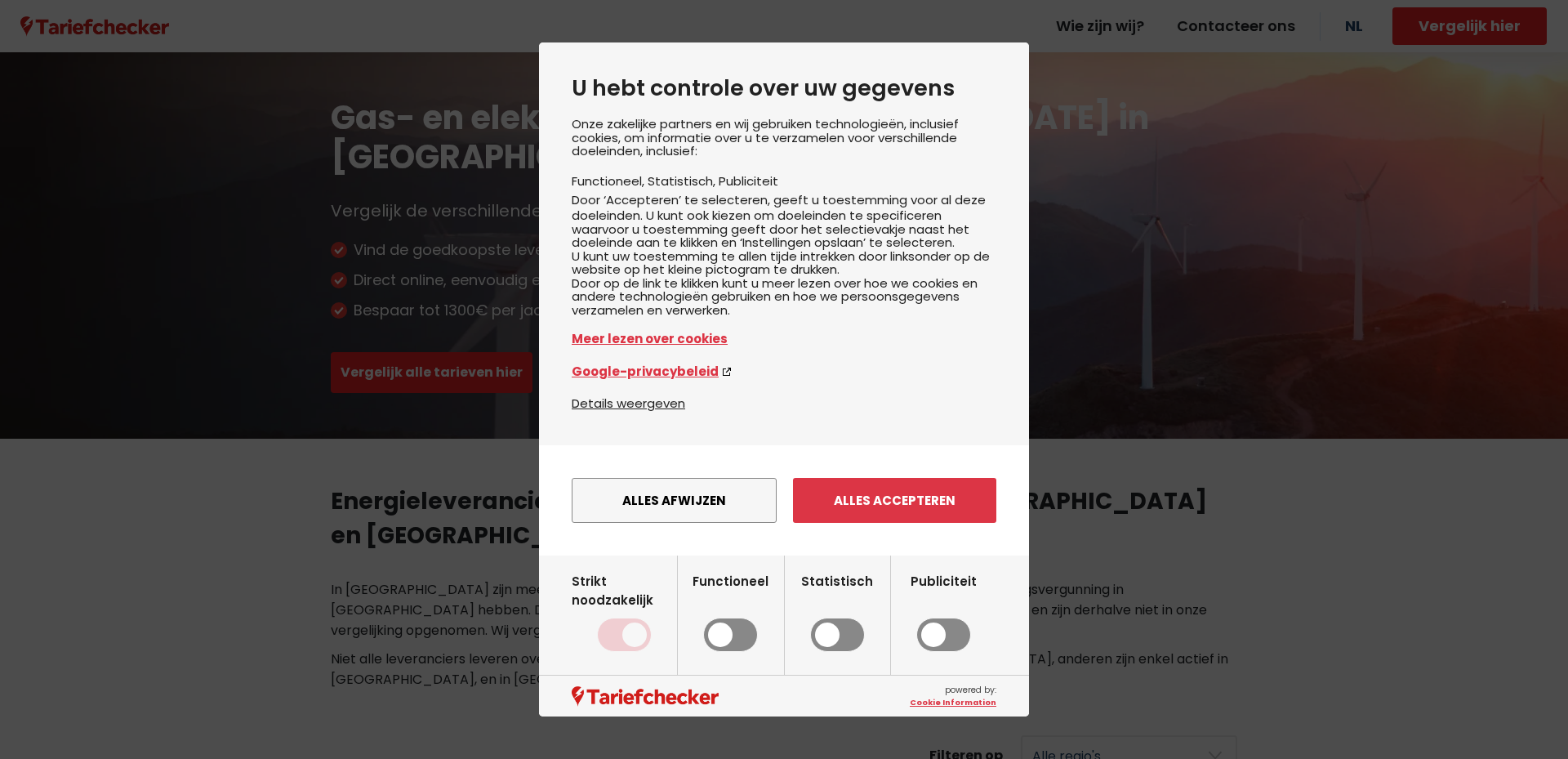
click at [868, 523] on button "Alles accepteren" at bounding box center [895, 500] width 204 height 44
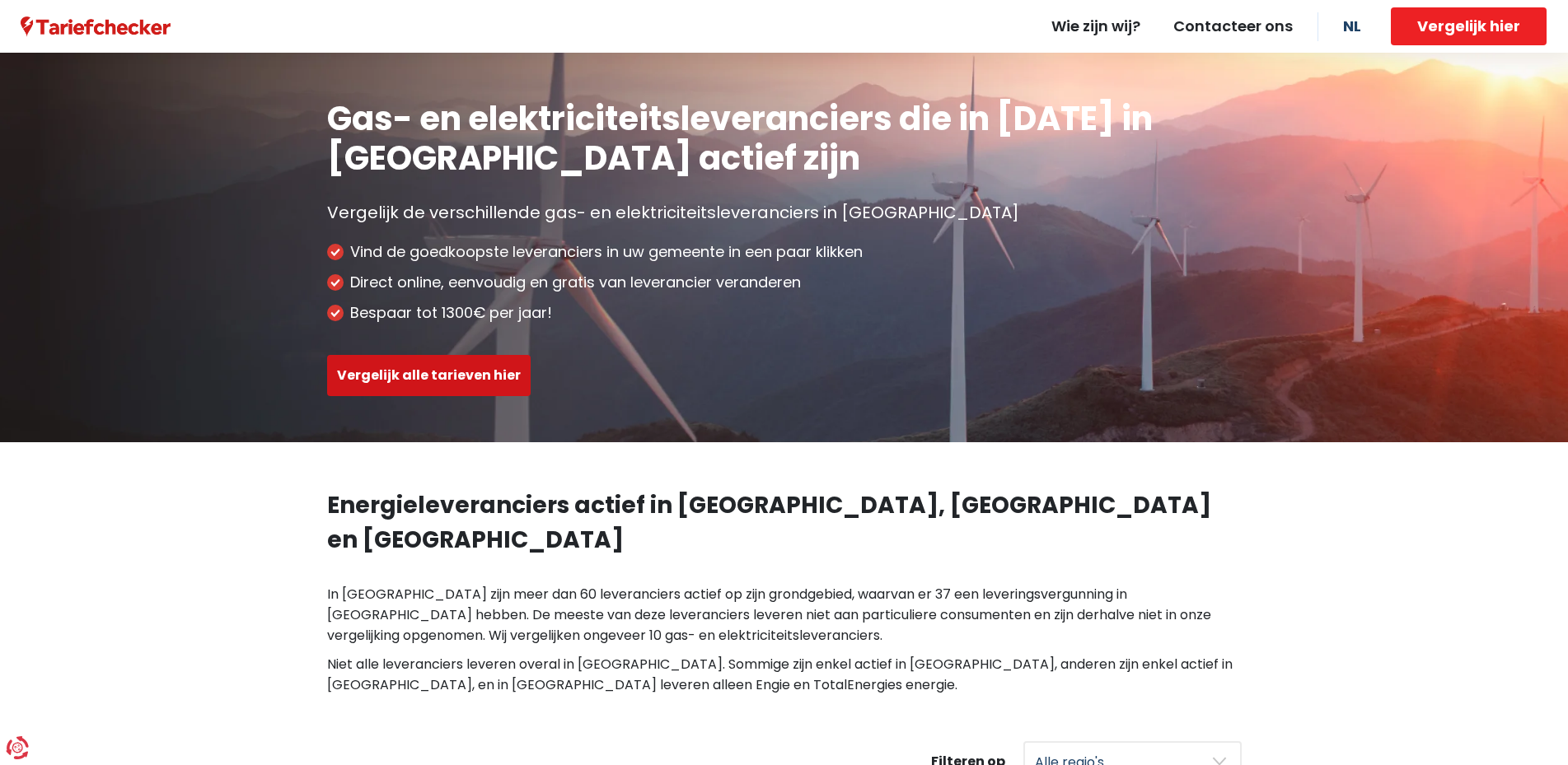
click at [461, 378] on button "Vergelijk alle tarieven hier" at bounding box center [429, 375] width 204 height 41
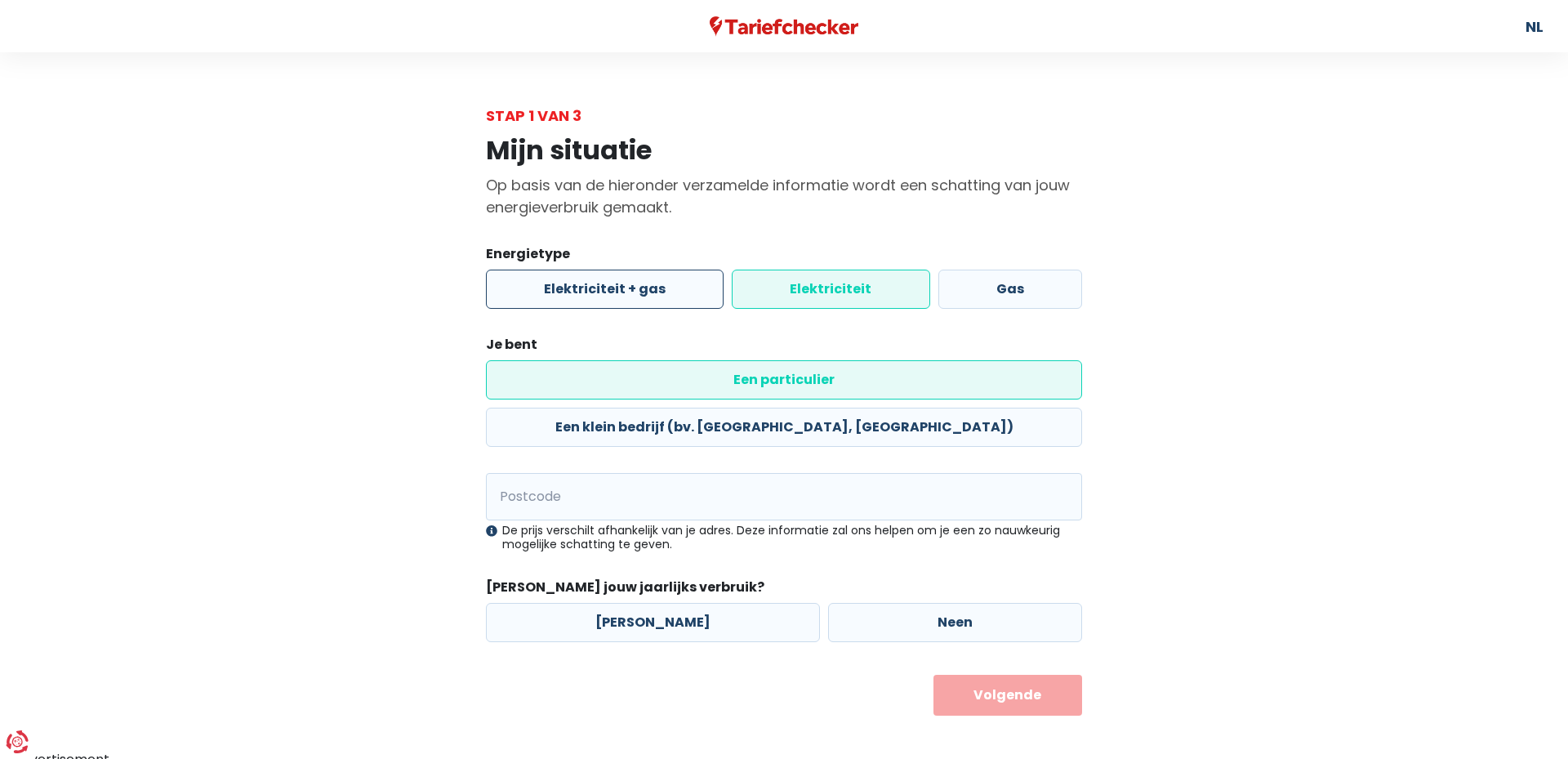
click at [670, 294] on label "Elektriciteit + gas" at bounding box center [605, 289] width 238 height 39
click at [670, 294] on input "Elektriciteit + gas" at bounding box center [605, 289] width 238 height 39
radio input "true"
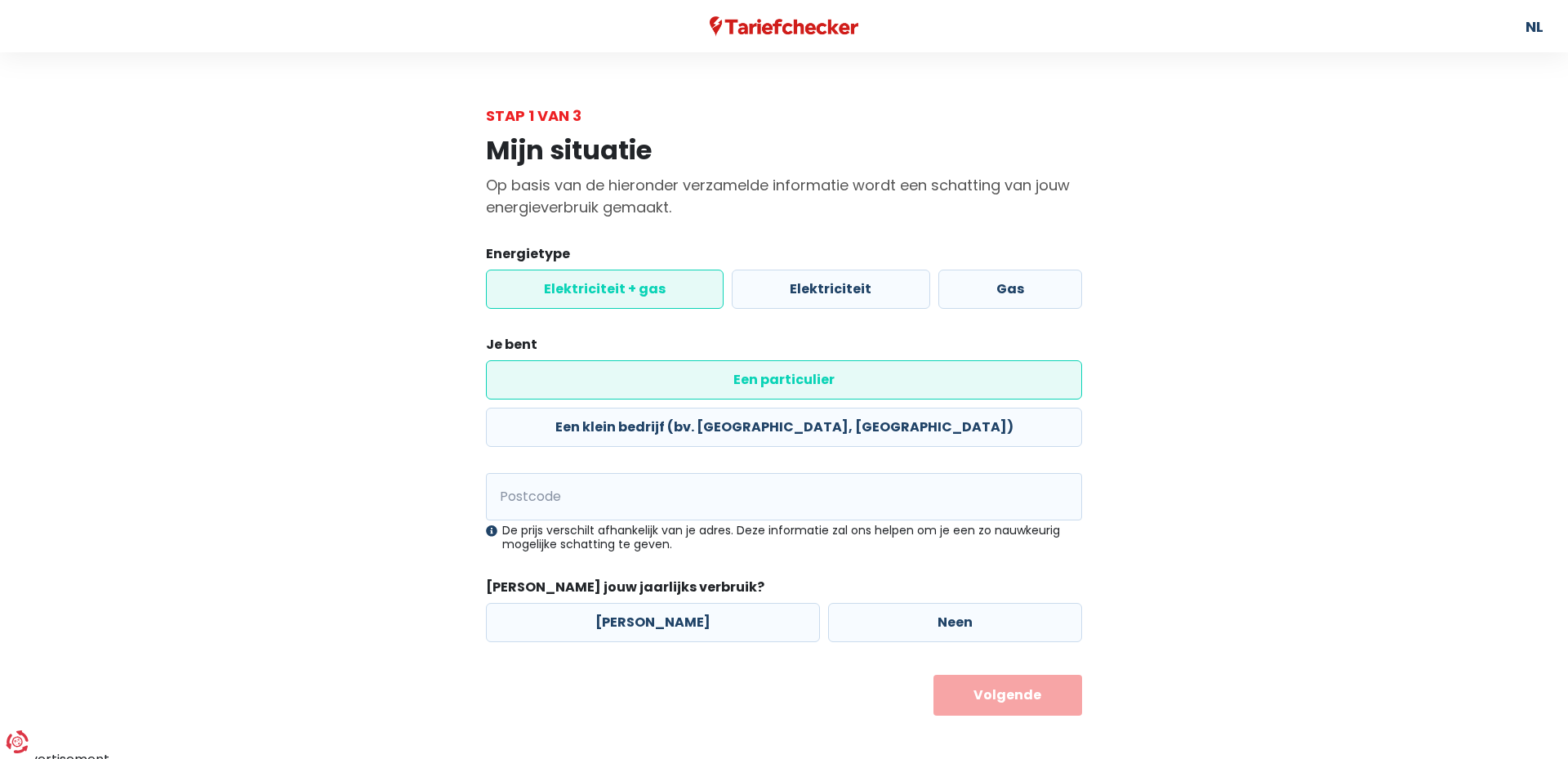
radio input "false"
click at [672, 473] on input "Postcode" at bounding box center [784, 496] width 596 height 47
type input "9988"
click at [695, 603] on label "[PERSON_NAME]" at bounding box center [653, 623] width 334 height 39
click at [695, 603] on input "[PERSON_NAME]" at bounding box center [653, 623] width 334 height 39
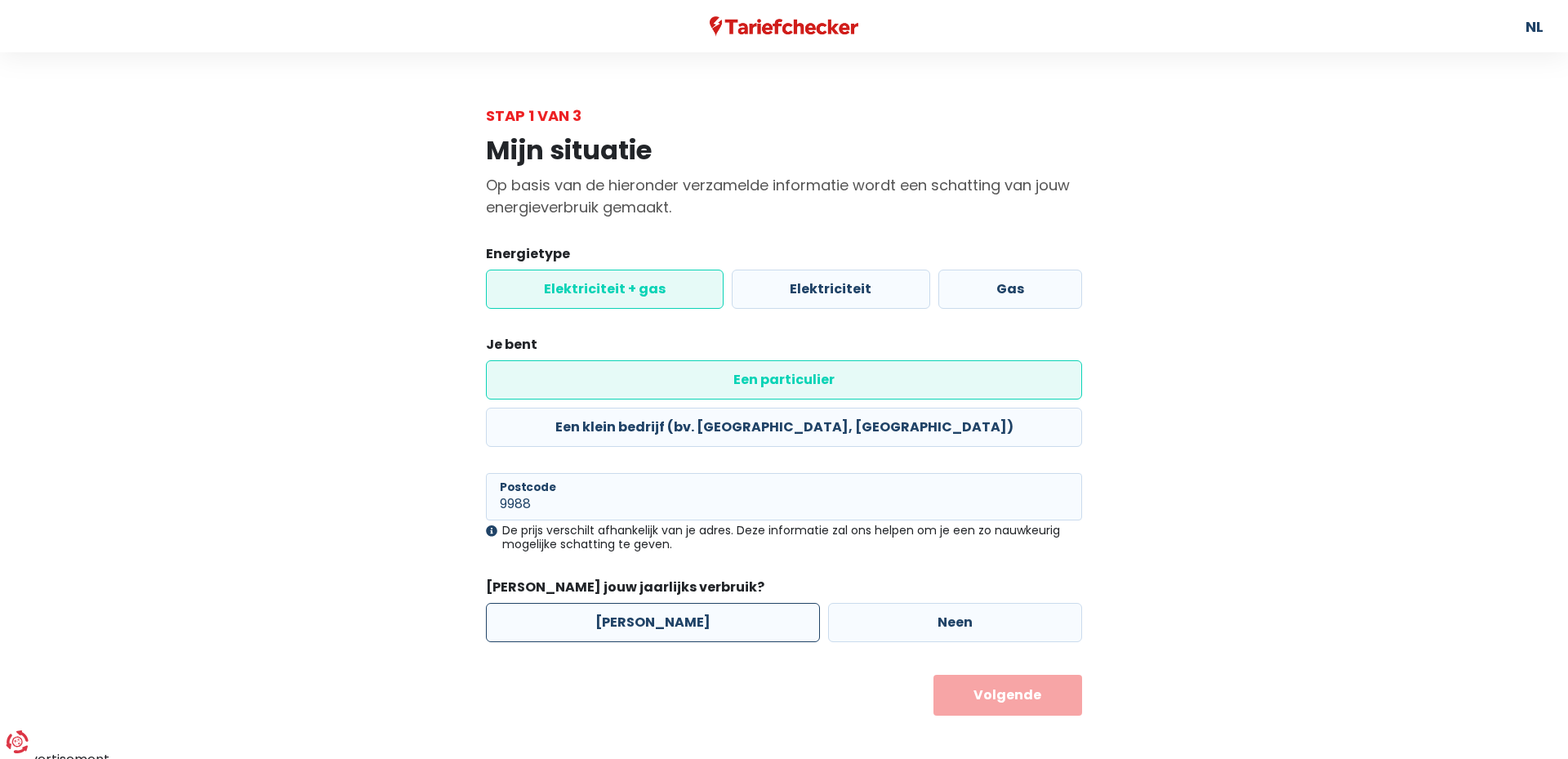
radio input "true"
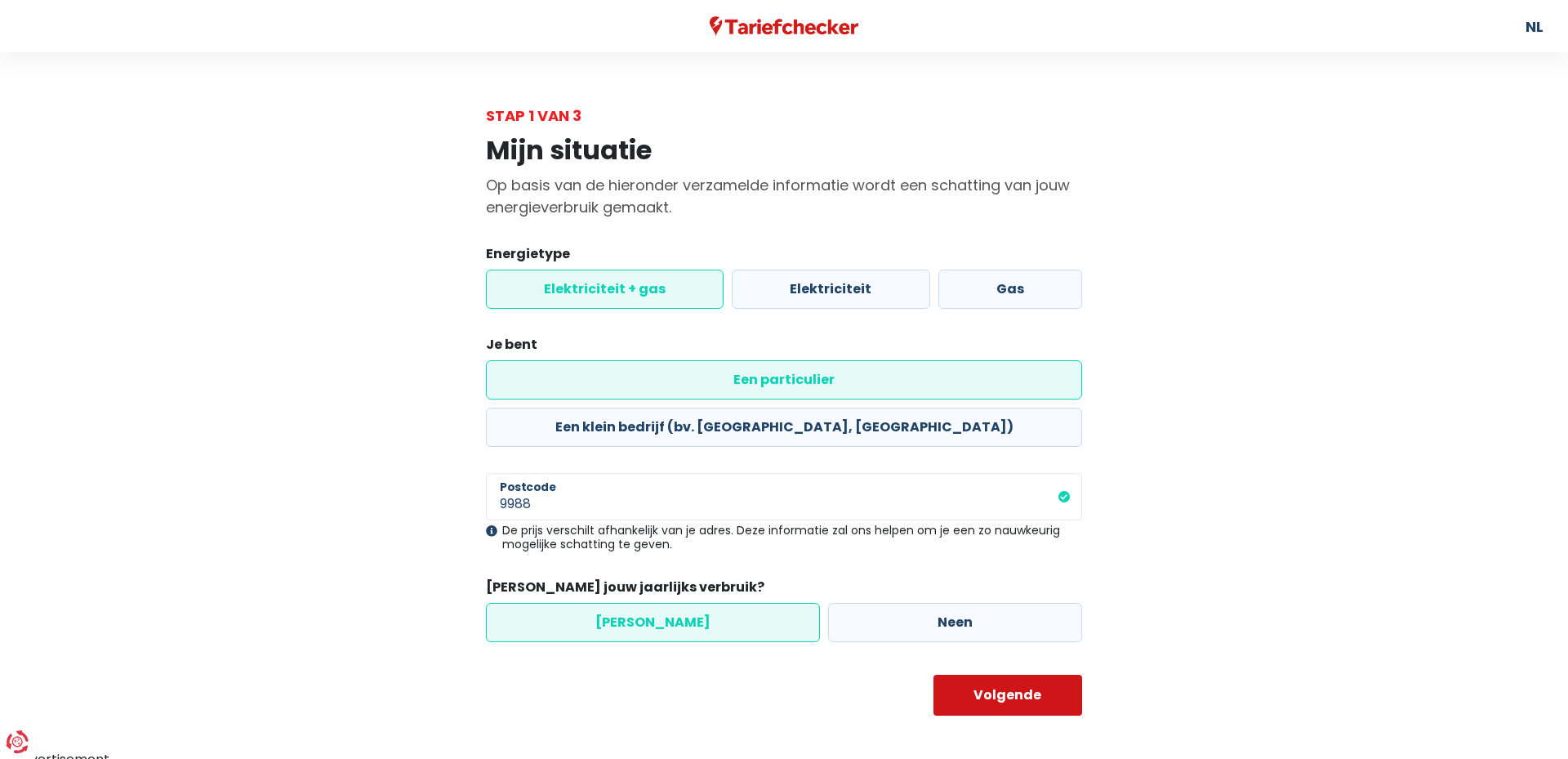
click at [1024, 675] on button "Volgende" at bounding box center [1008, 695] width 149 height 41
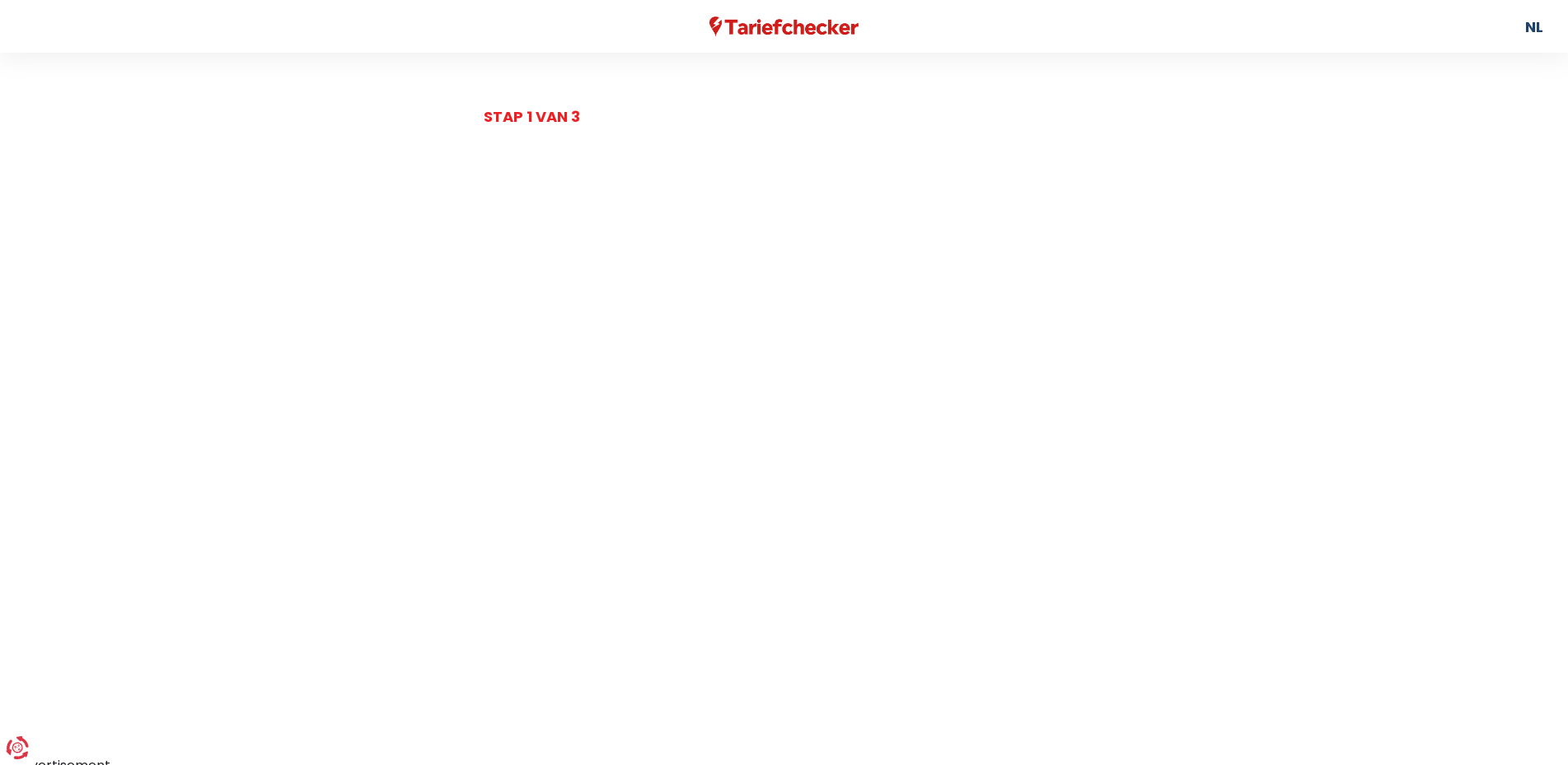
select select
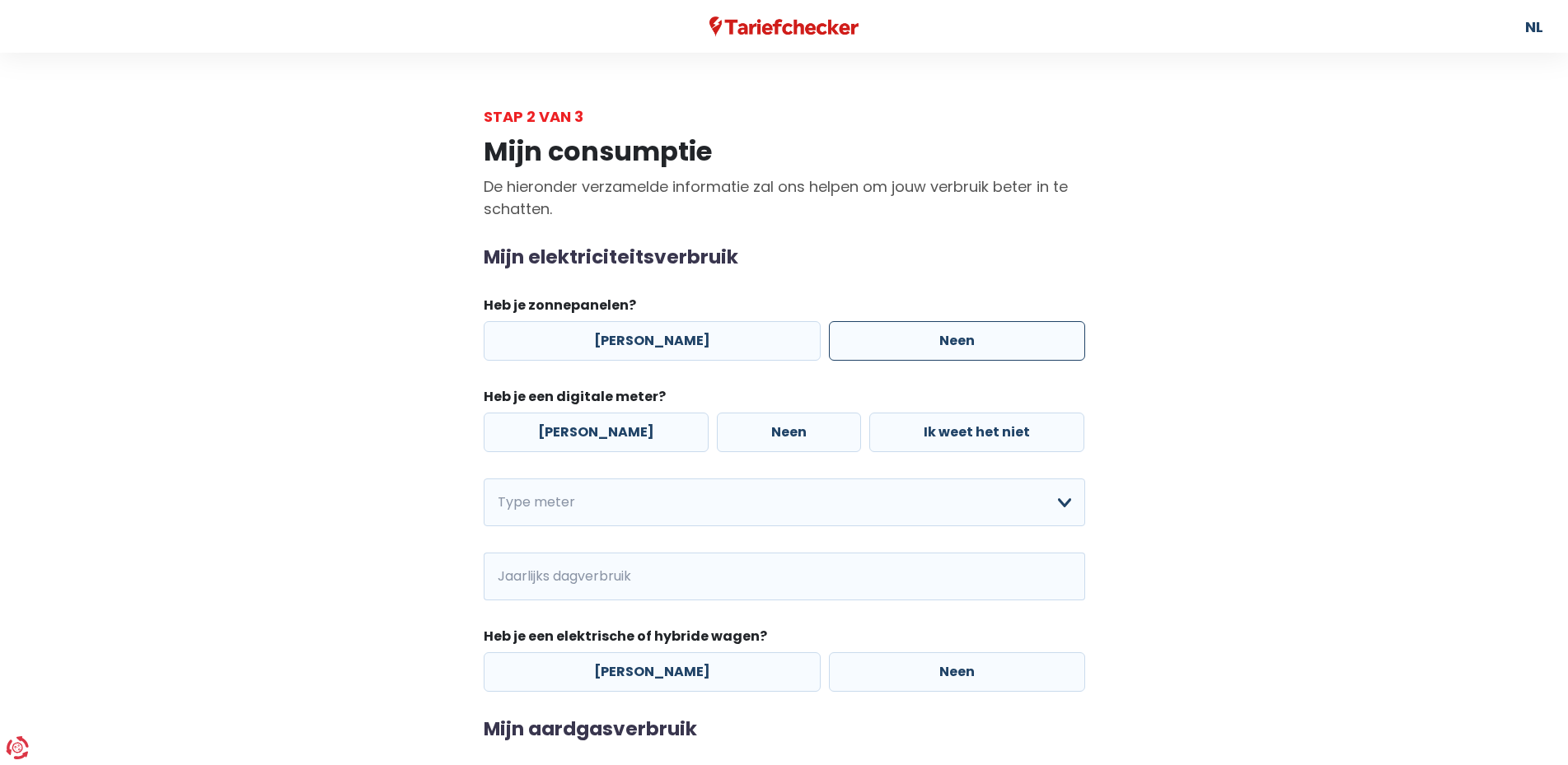
click at [929, 344] on label "Neen" at bounding box center [957, 341] width 256 height 39
click at [929, 344] on input "Neen" at bounding box center [957, 341] width 256 height 39
radio input "true"
click at [592, 429] on label "[PERSON_NAME]" at bounding box center [596, 432] width 225 height 39
click at [592, 429] on input "[PERSON_NAME]" at bounding box center [596, 432] width 225 height 39
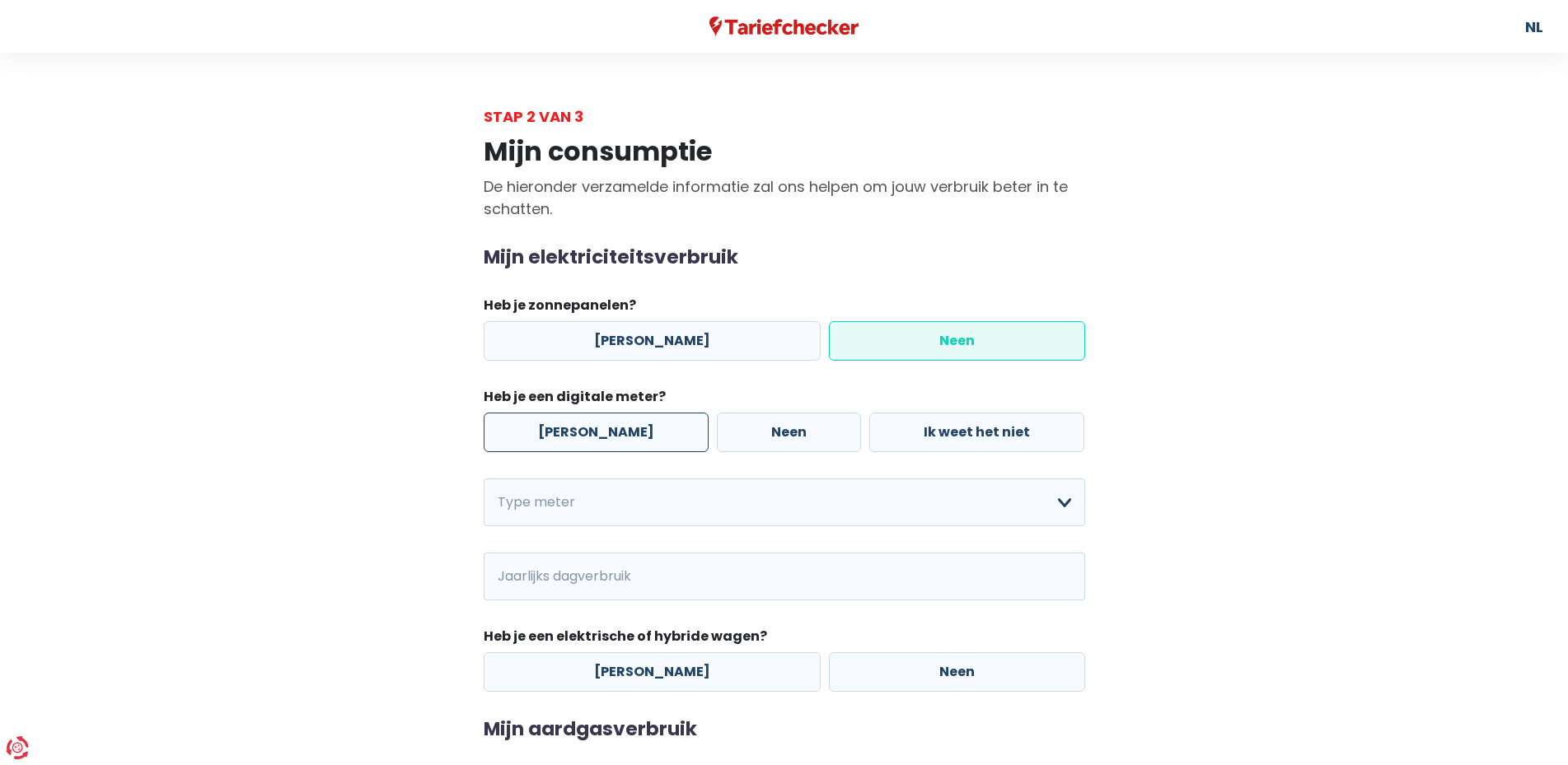
radio input "true"
click at [484, 478] on select "Enkelvoudig Tweevoudig Enkelvoudig + uitsluitend nachttarief Tweevoudig + uitsl…" at bounding box center [785, 502] width 602 height 48
select select "day_single_rate"
click option "Enkelvoudig" at bounding box center [0, 0] width 0 height 0
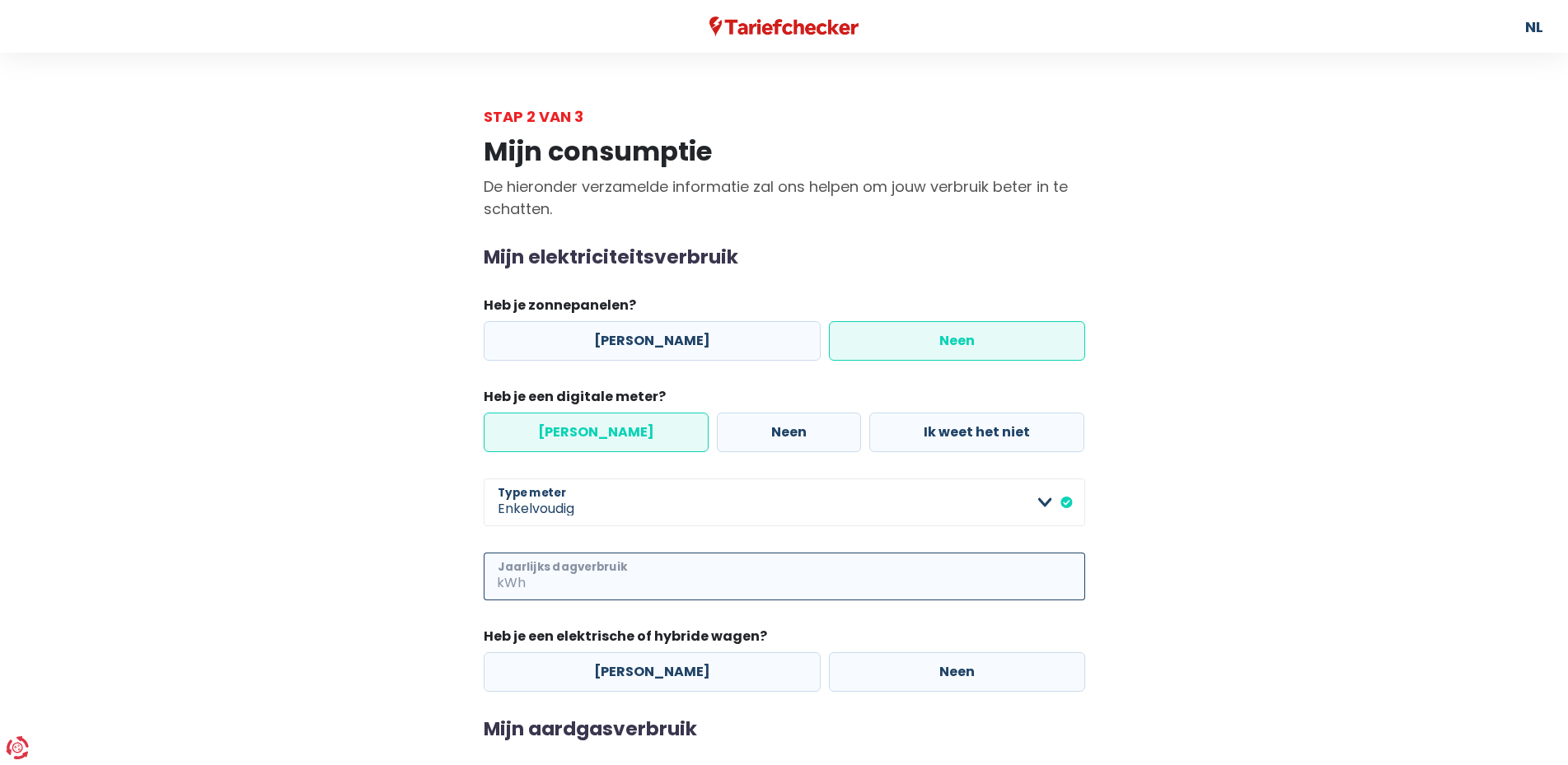
click at [643, 572] on input "Jaarlijks dagverbruik" at bounding box center [806, 576] width 556 height 48
click at [651, 567] on input "Jaarlijks dagverbruik" at bounding box center [806, 576] width 556 height 48
type input "3998"
click at [936, 678] on label "Neen" at bounding box center [957, 672] width 256 height 39
click at [936, 678] on input "Neen" at bounding box center [957, 672] width 256 height 39
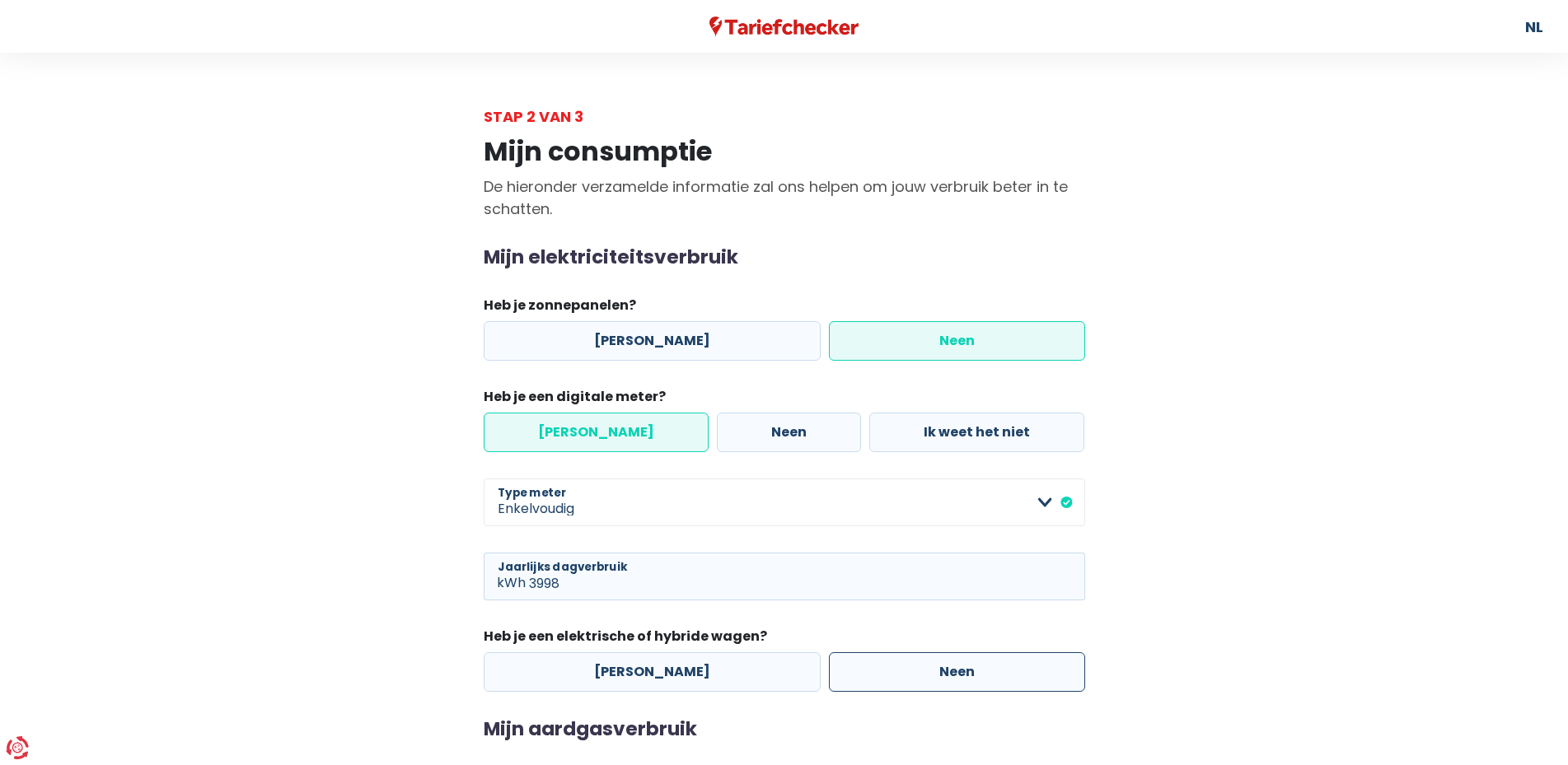
radio input "true"
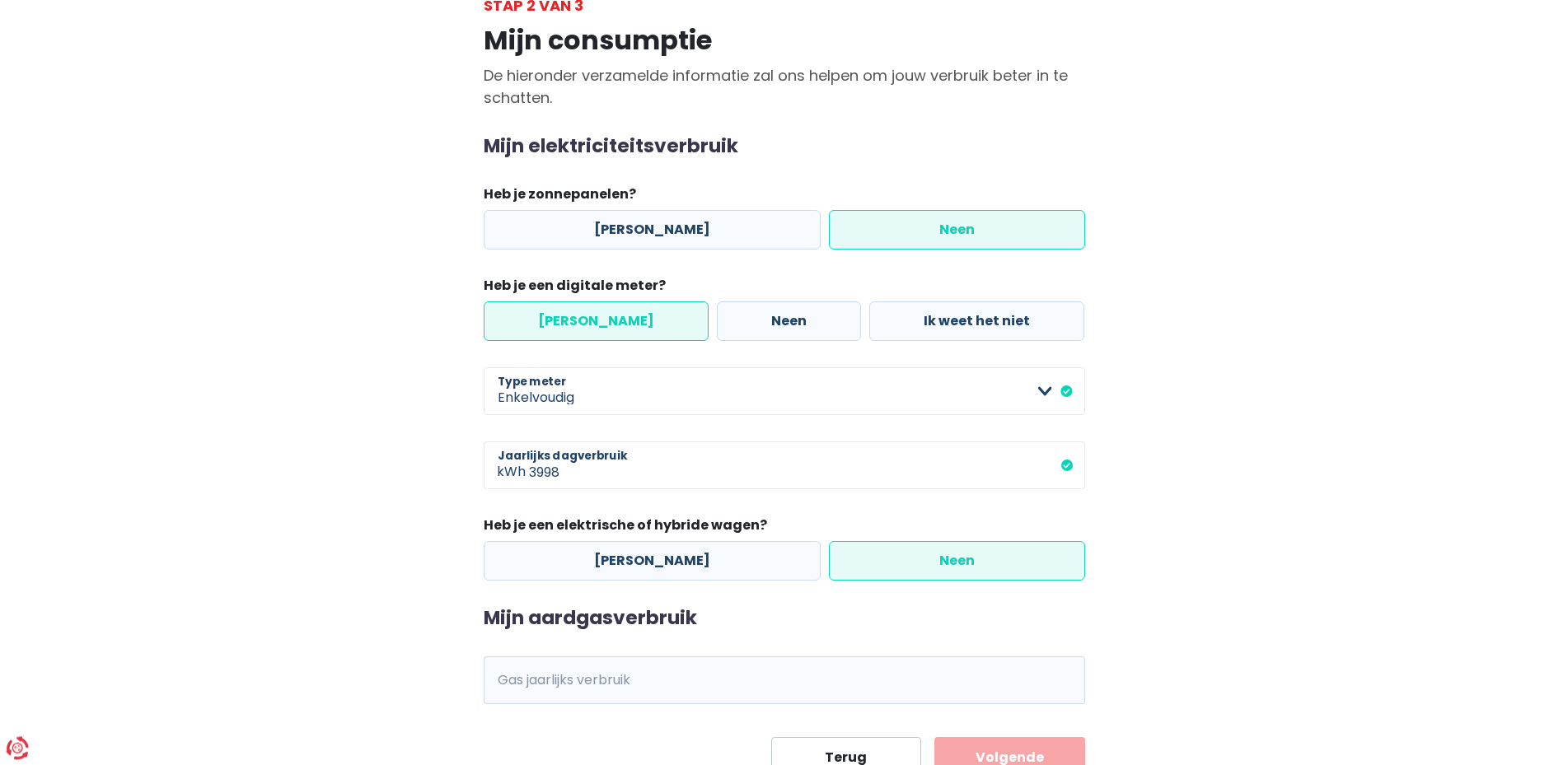
scroll to position [177, 0]
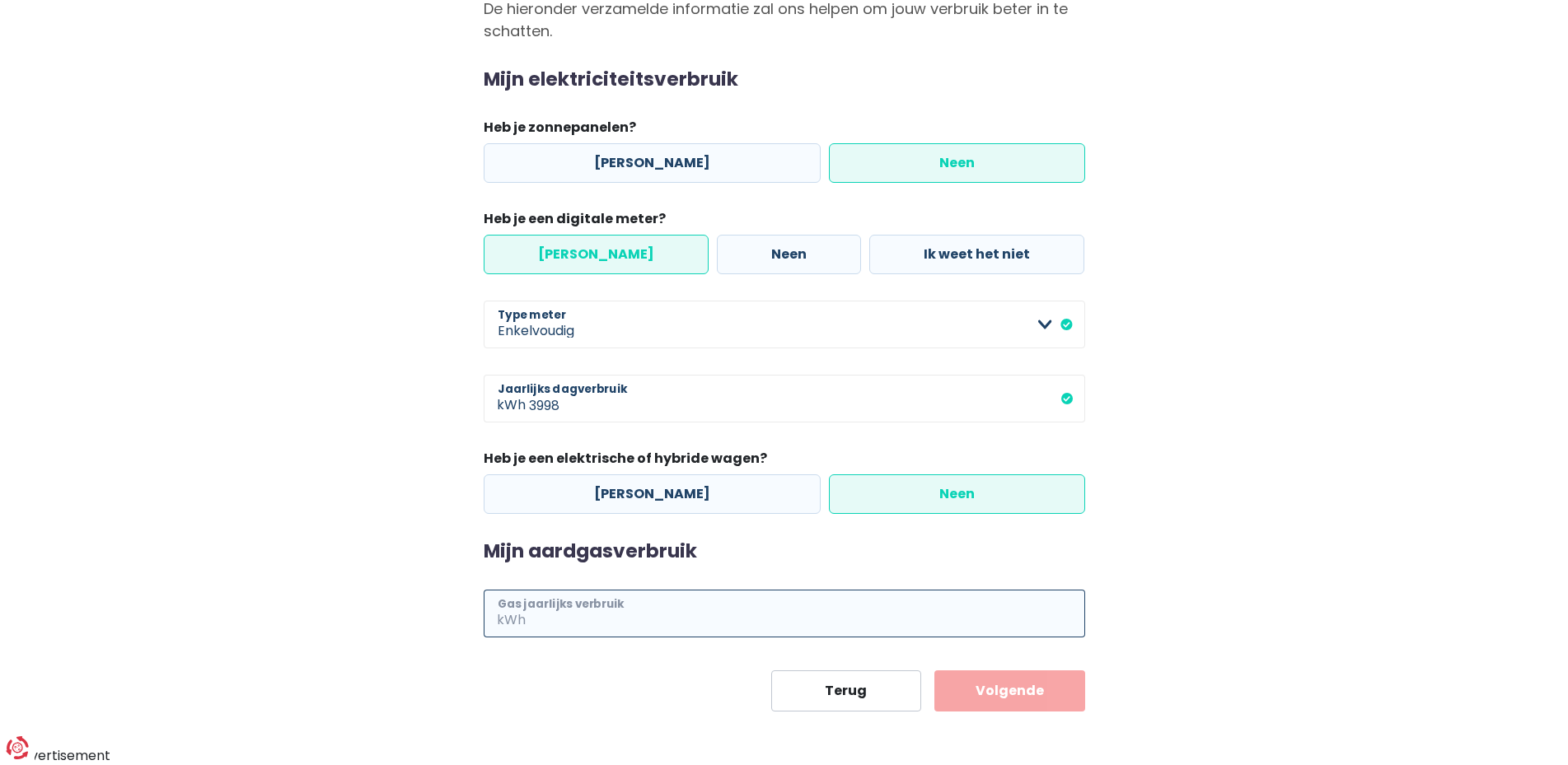
click at [646, 616] on input "Gas jaarlijks verbruik" at bounding box center [806, 613] width 556 height 48
type input "4764"
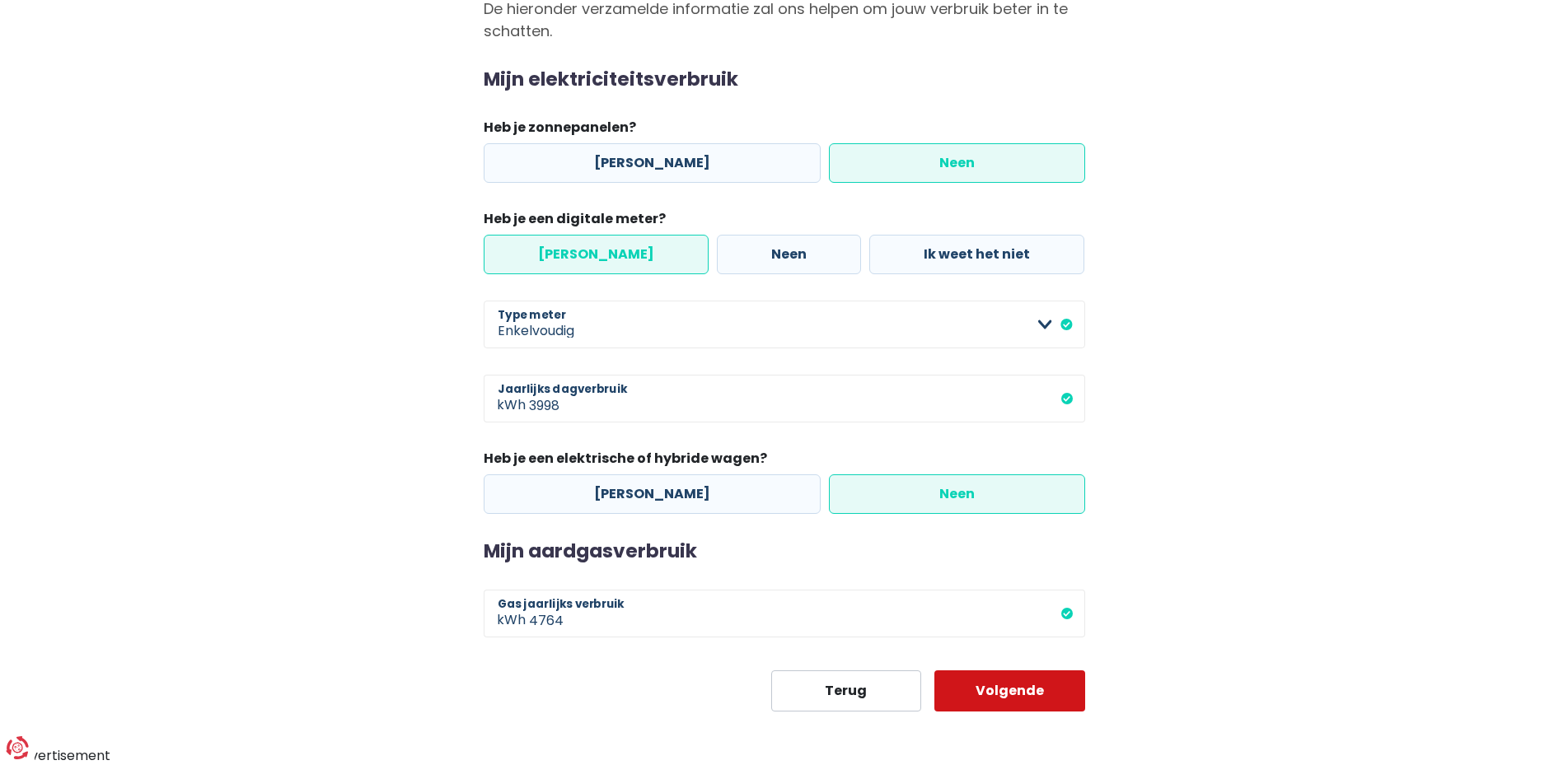
click at [976, 700] on button "Volgende" at bounding box center [1009, 691] width 150 height 41
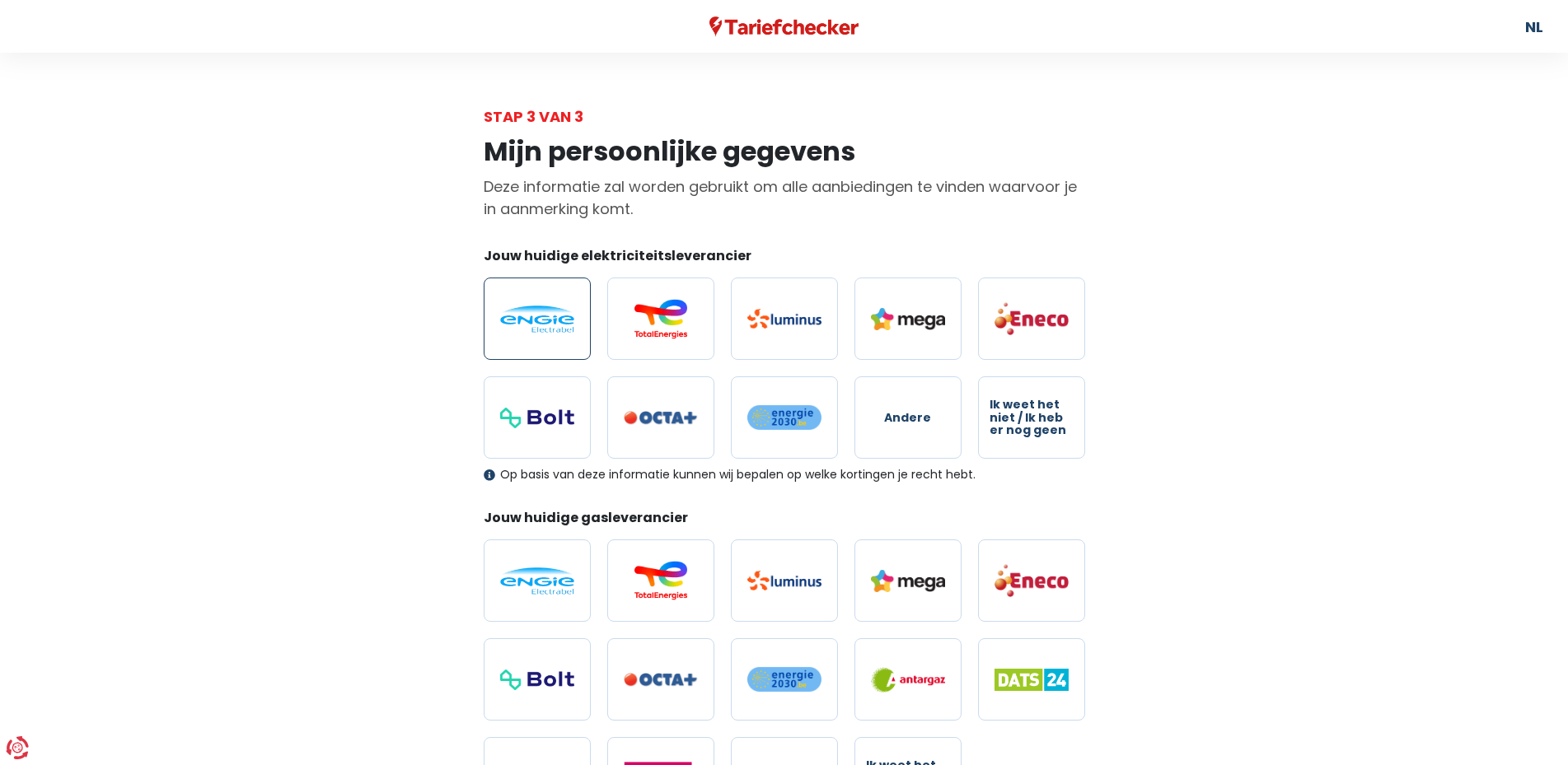
click at [570, 319] on img at bounding box center [536, 319] width 74 height 27
click at [570, 319] on input "radio" at bounding box center [537, 319] width 107 height 82
radio input "true"
click at [567, 571] on img at bounding box center [536, 580] width 74 height 27
click at [567, 571] on input "radio" at bounding box center [537, 580] width 107 height 82
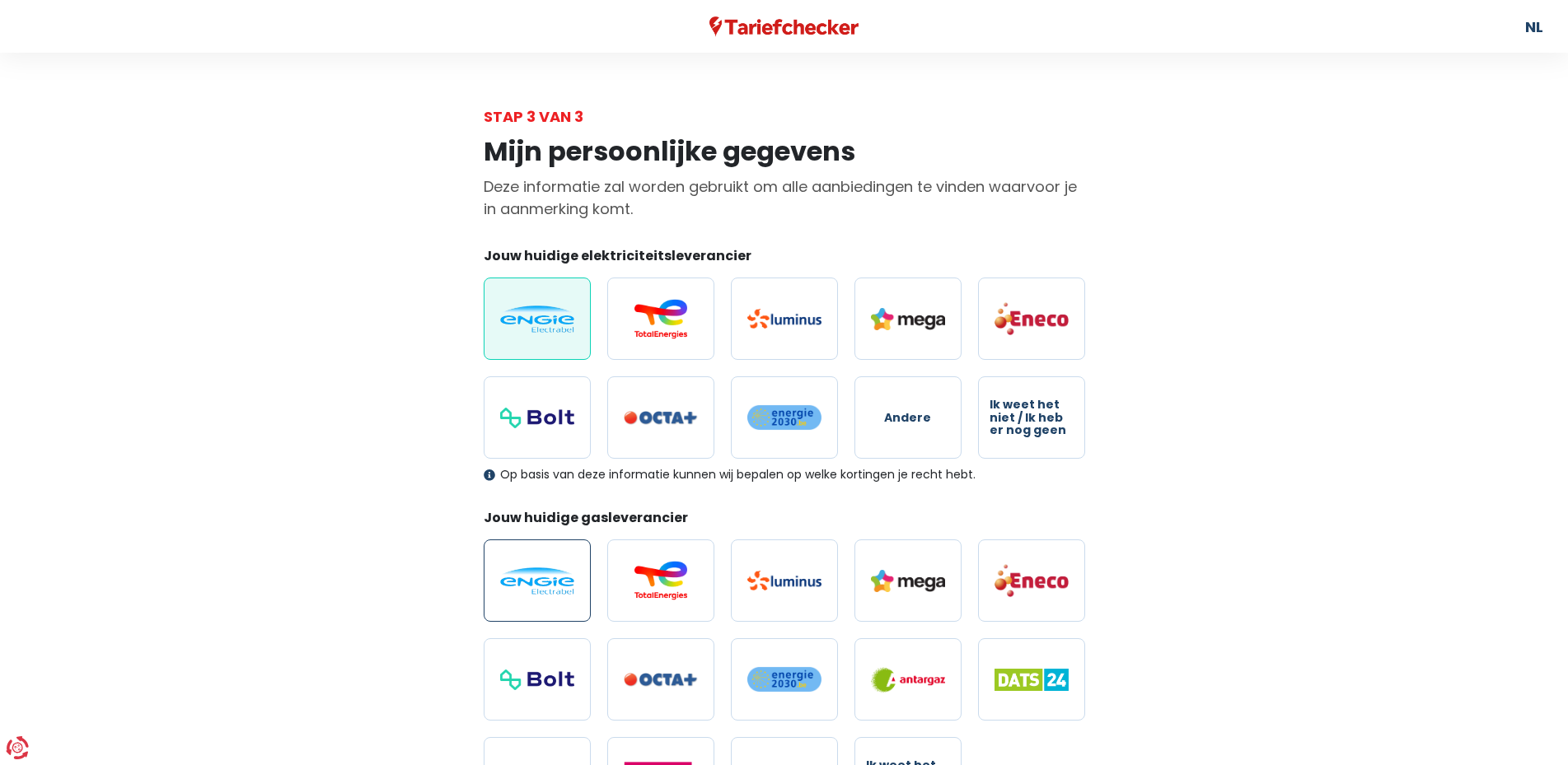
radio input "true"
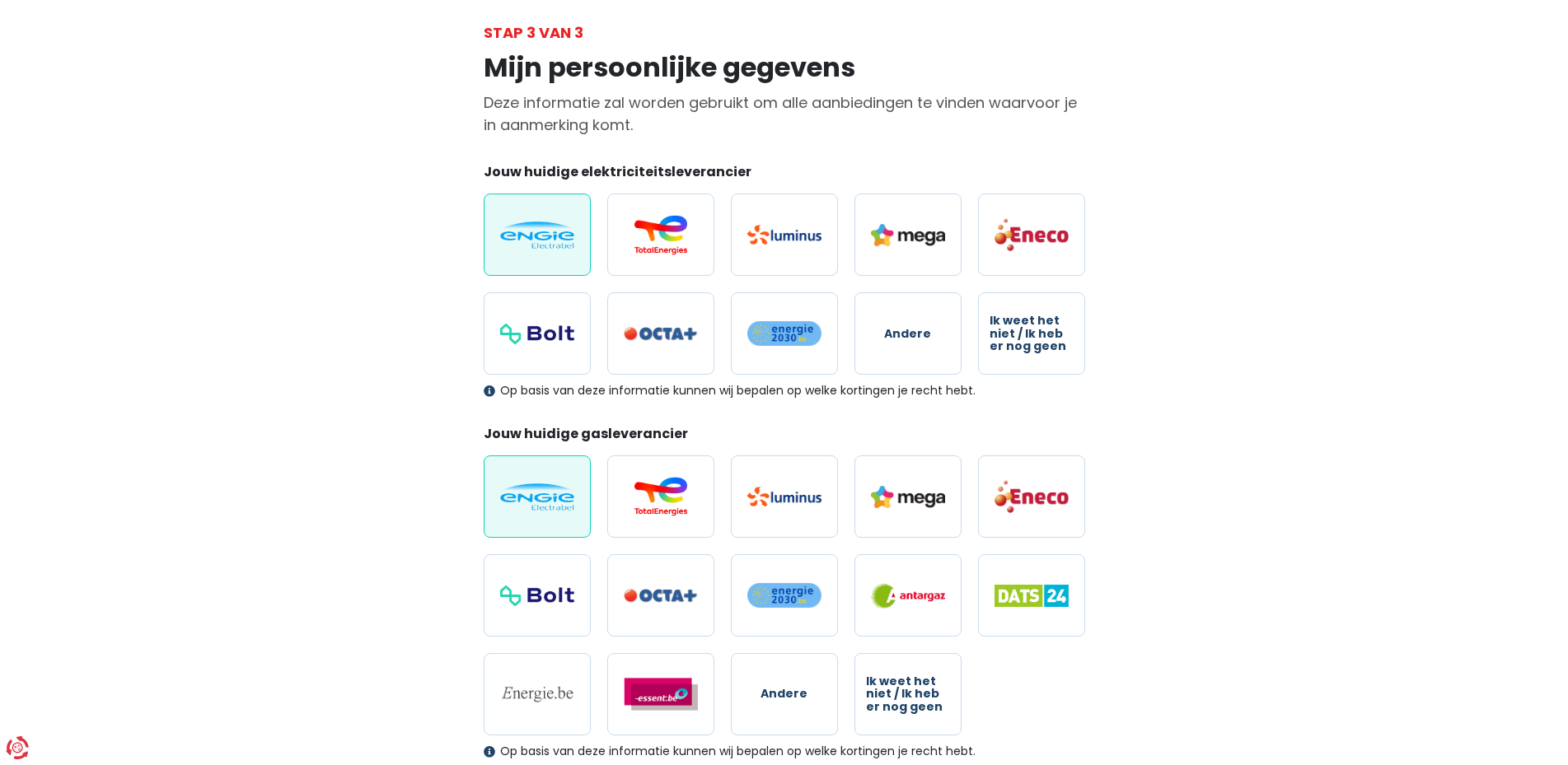
scroll to position [367, 0]
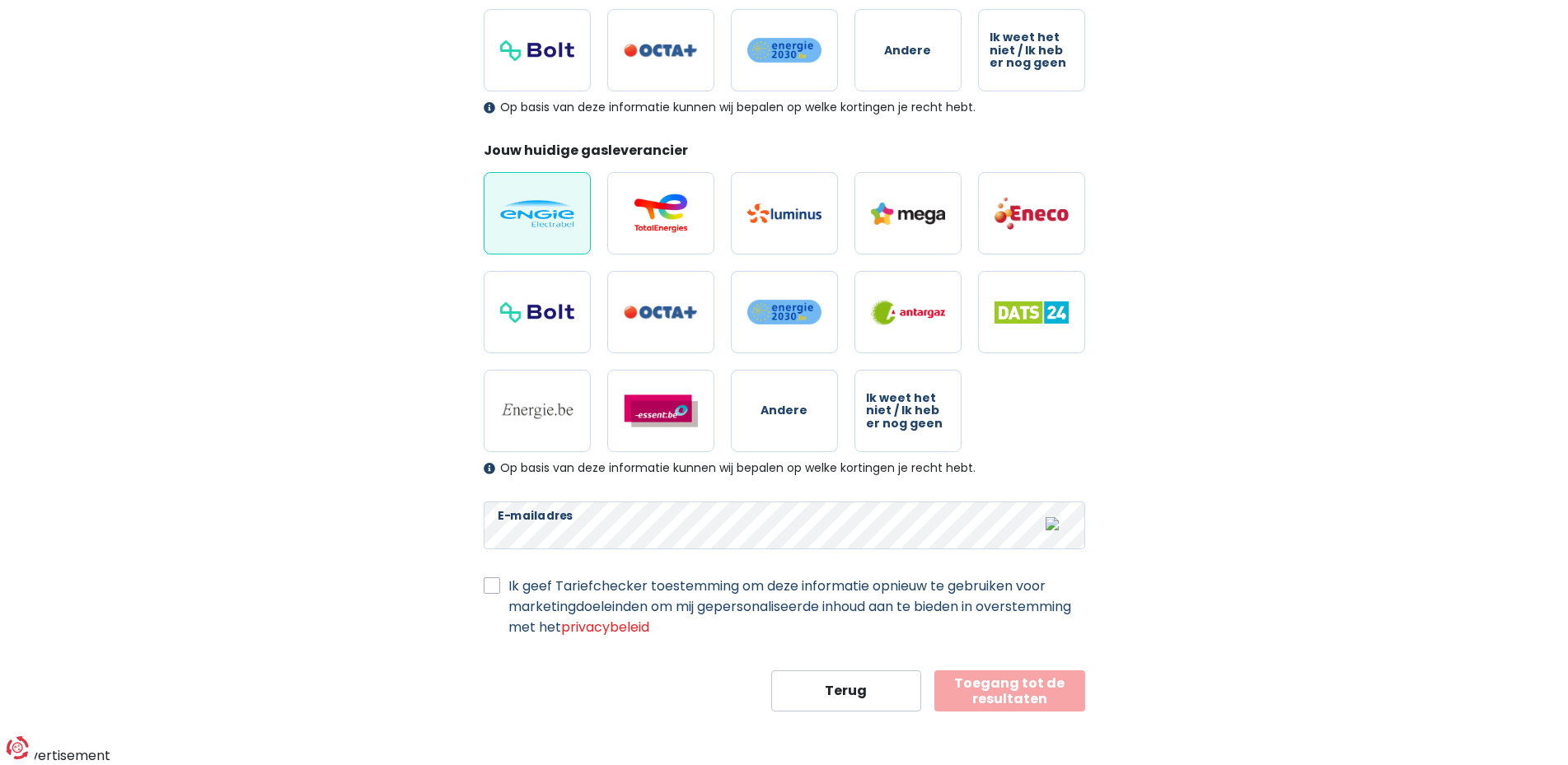
click at [508, 584] on label "Ik geef Tariefchecker toestemming om deze informatie opnieuw te gebruiken voor …" at bounding box center [796, 606] width 577 height 62
click at [496, 584] on input "Ik geef Tariefchecker toestemming om deze informatie opnieuw te gebruiken voor …" at bounding box center [492, 584] width 17 height 17
checkbox input "true"
click at [990, 672] on button "Toegang tot de resultaten" at bounding box center [1009, 691] width 150 height 41
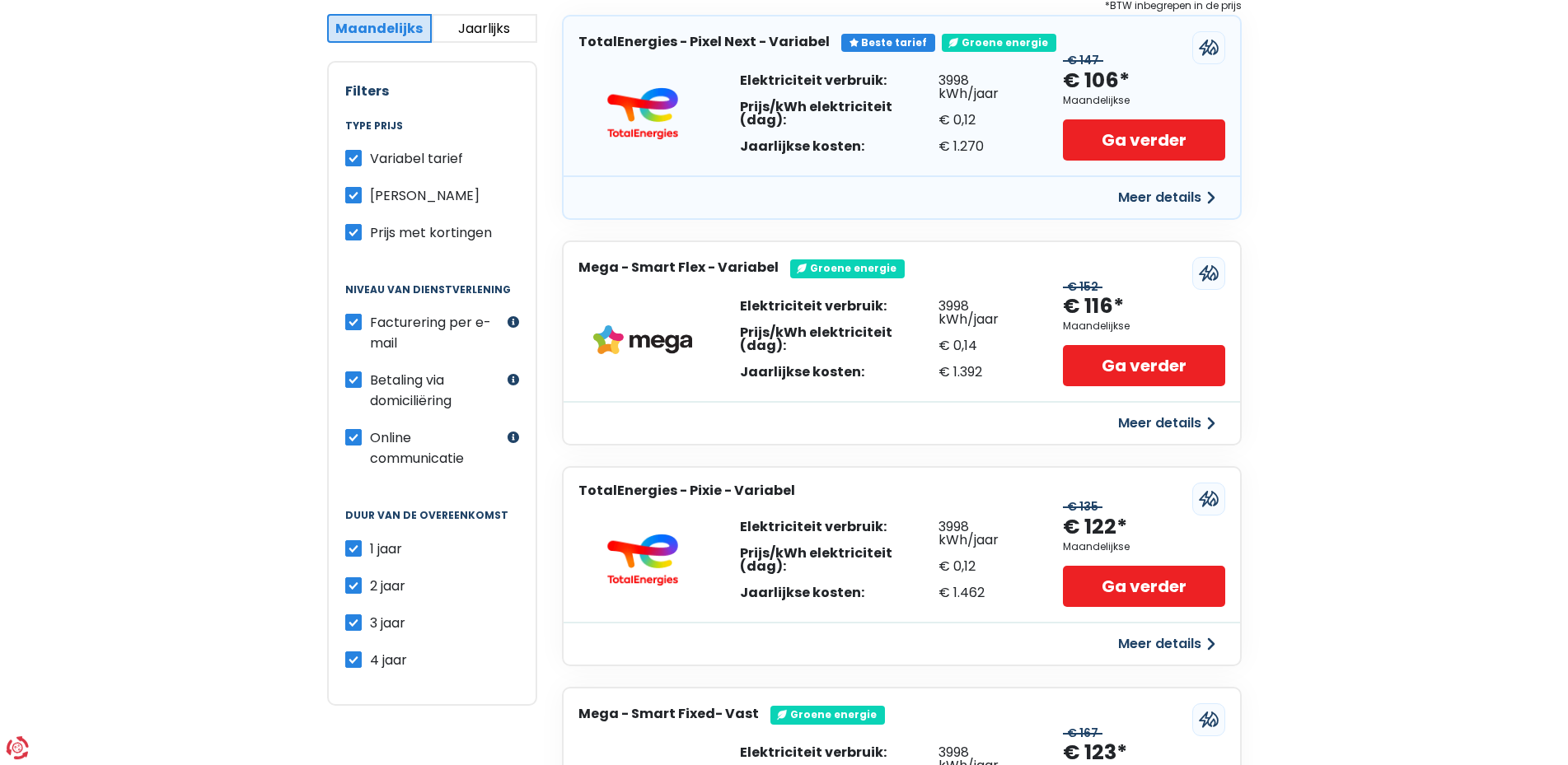
scroll to position [336, 0]
click at [370, 382] on label "Betaling via domiciliëring" at bounding box center [436, 390] width 134 height 41
click at [351, 382] on input "Betaling via domiciliëring" at bounding box center [353, 377] width 17 height 17
checkbox input "false"
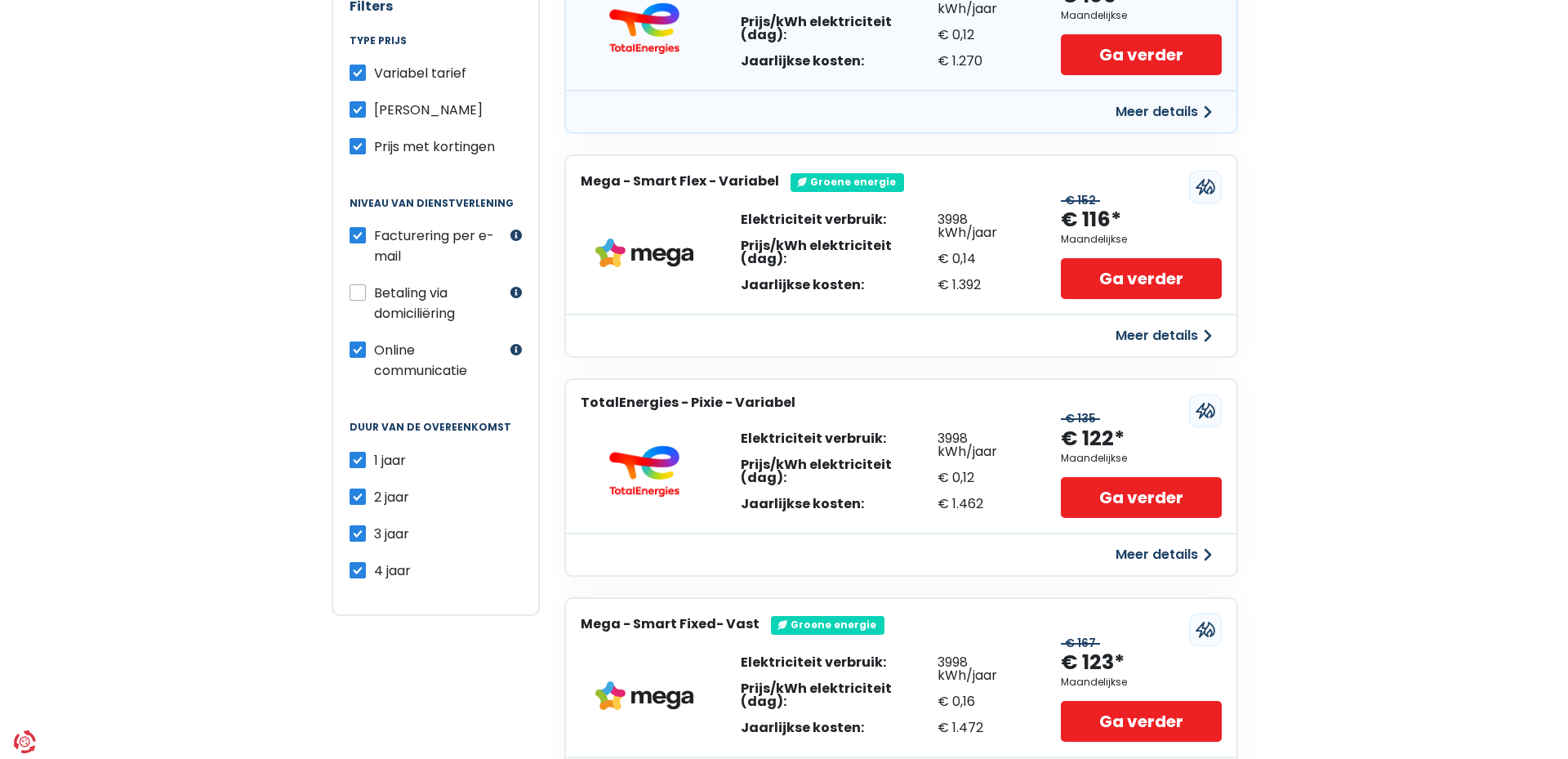
scroll to position [0, 0]
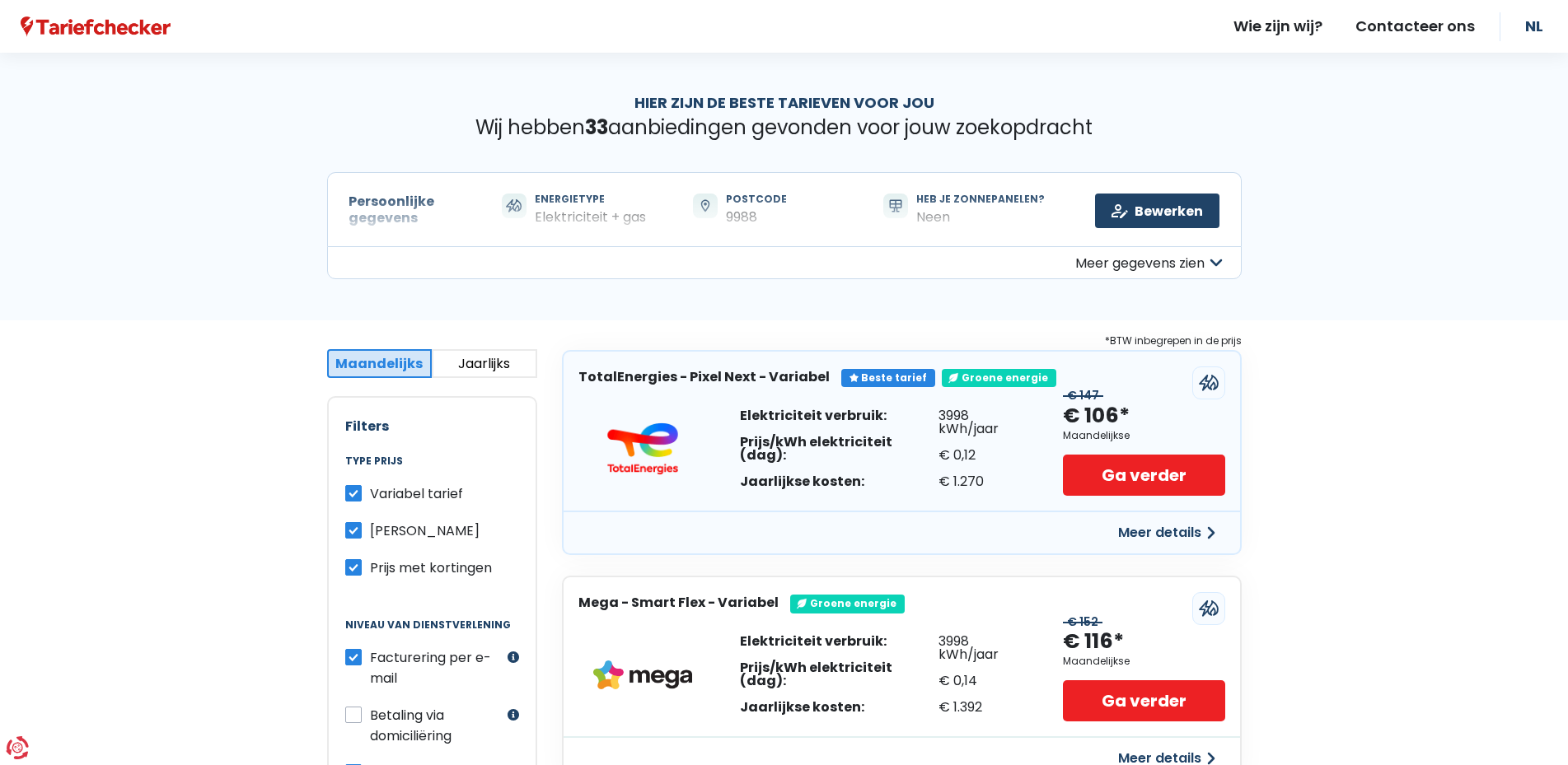
click at [468, 359] on button "Jaarlijks" at bounding box center [484, 363] width 106 height 29
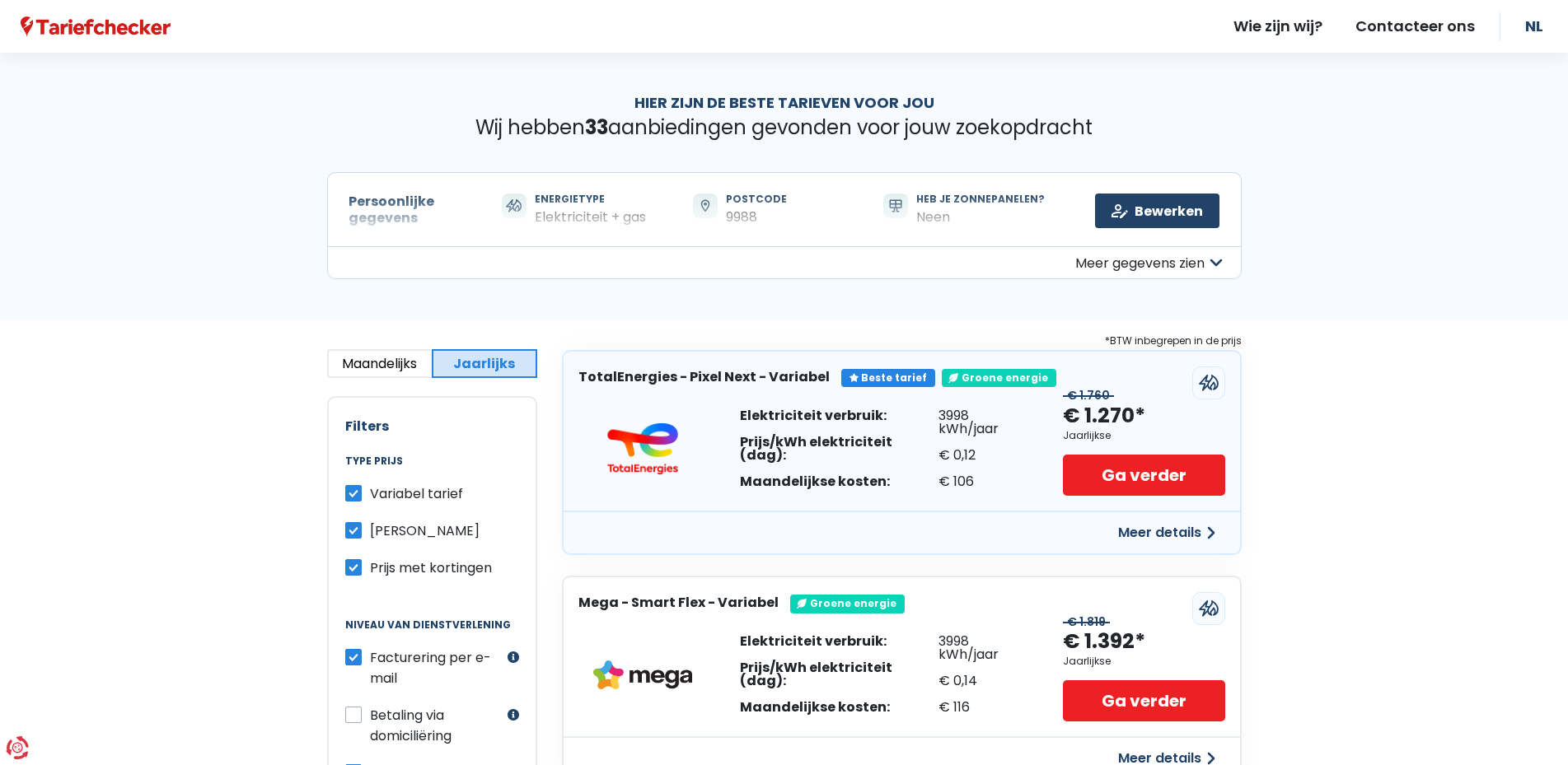
click at [1187, 531] on button "Meer details" at bounding box center [1166, 533] width 117 height 30
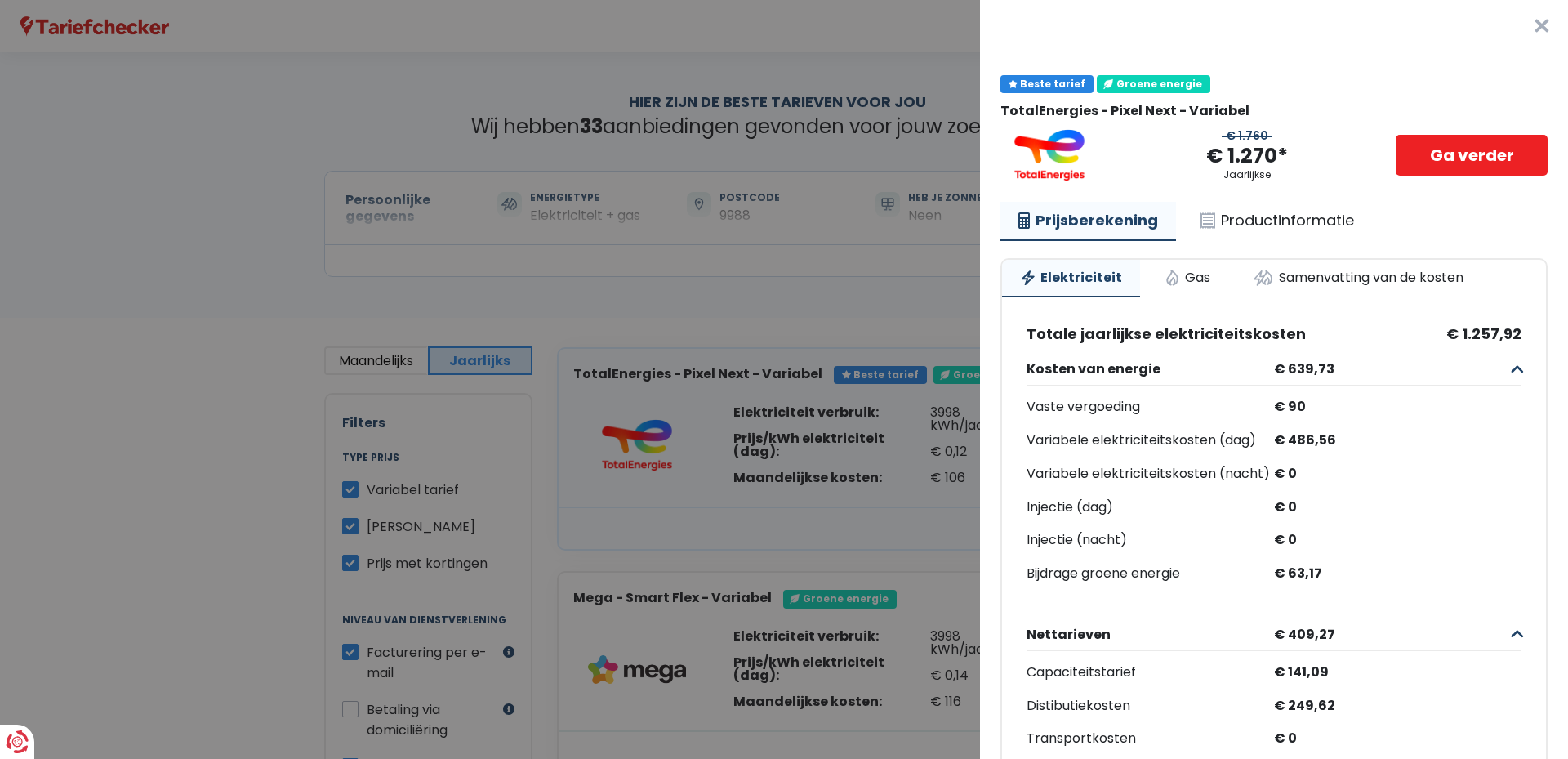
click at [1515, 32] on button "×" at bounding box center [1541, 26] width 52 height 52
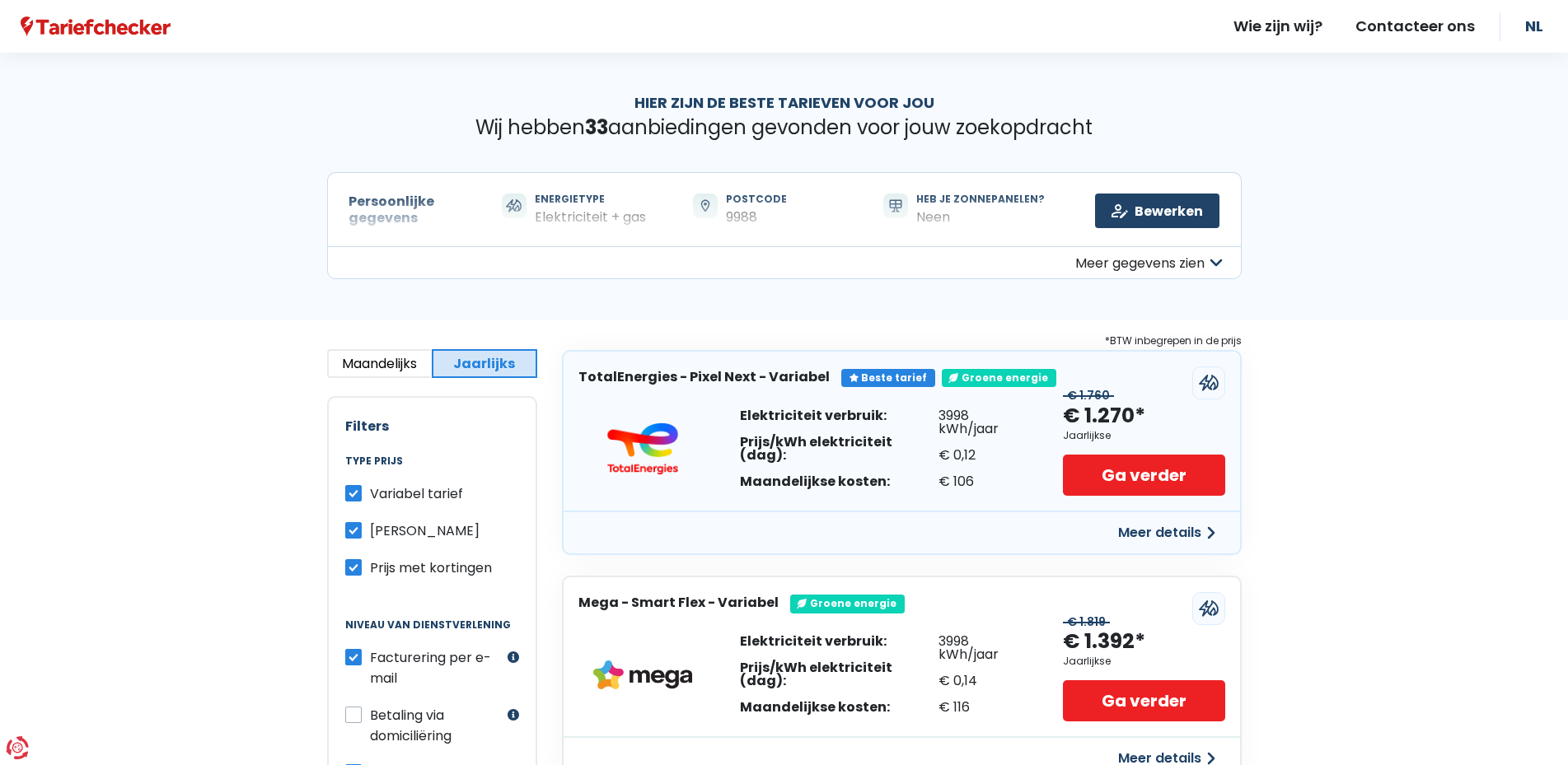
click at [359, 360] on button "Maandelijks" at bounding box center [379, 363] width 106 height 29
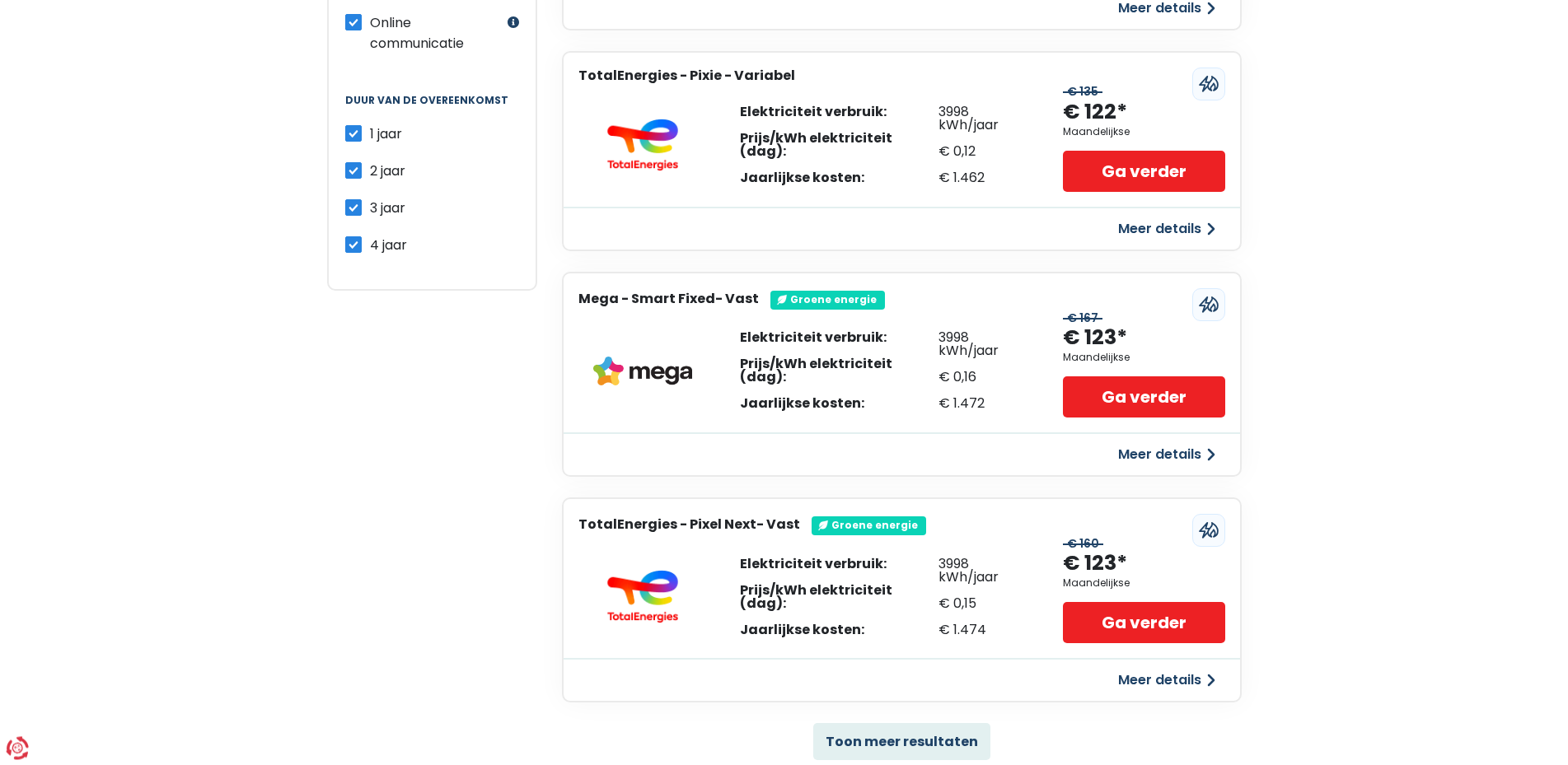
scroll to position [756, 0]
